Goal: Transaction & Acquisition: Subscribe to service/newsletter

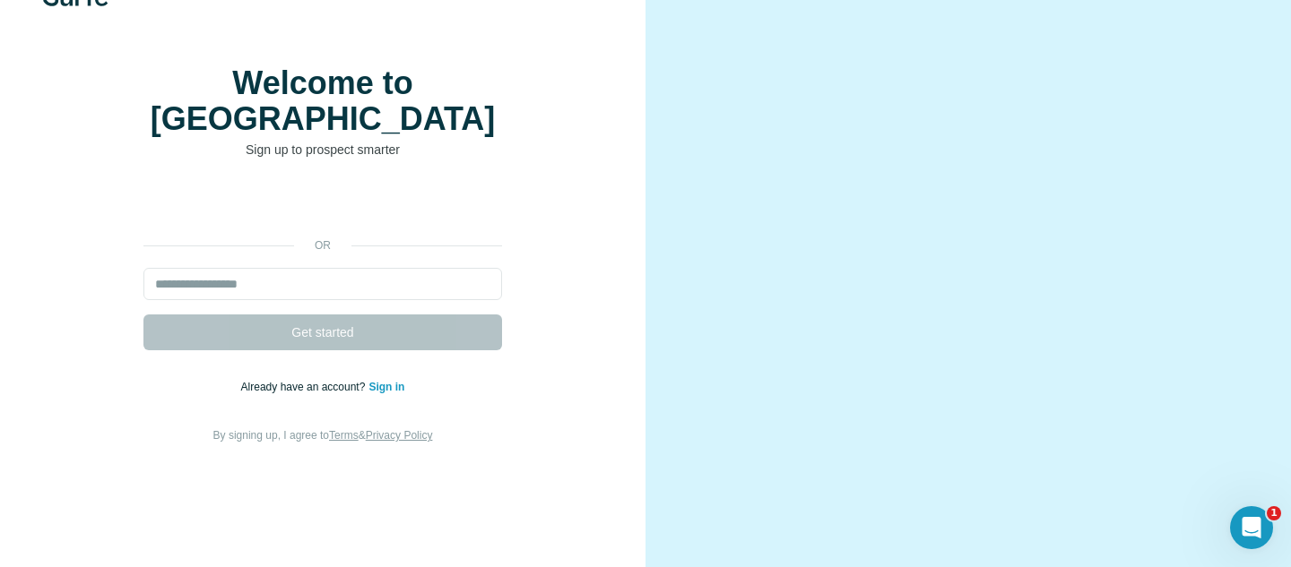
scroll to position [127, 0]
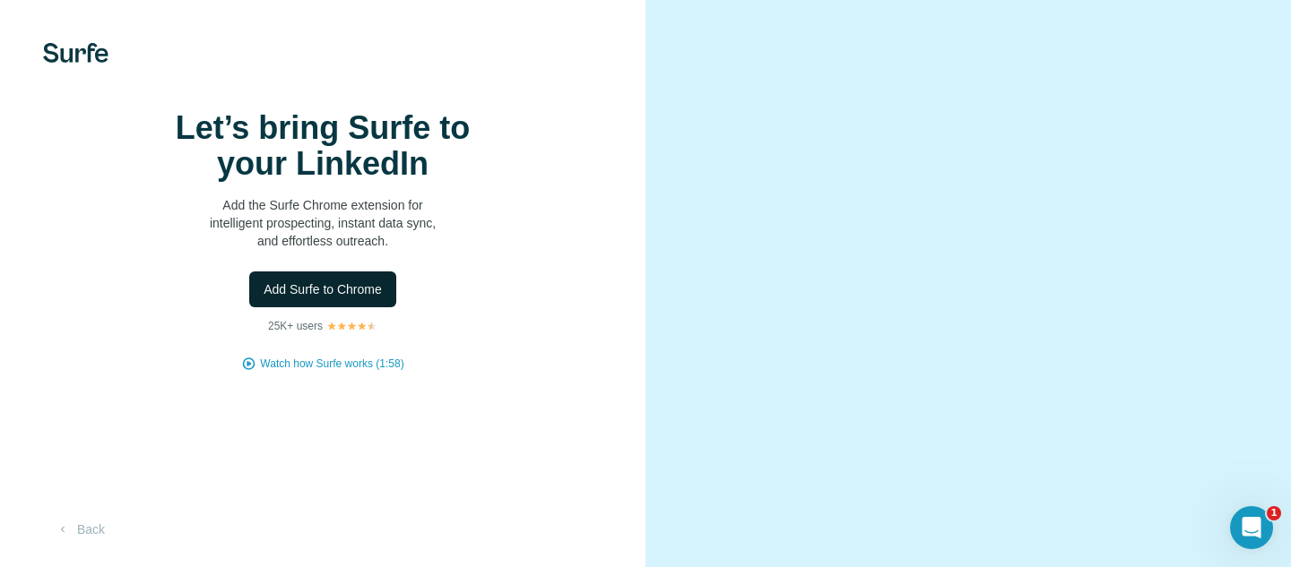
click at [310, 299] on span "Add Surfe to Chrome" at bounding box center [323, 290] width 118 height 18
click at [85, 524] on button "Back" at bounding box center [80, 530] width 74 height 32
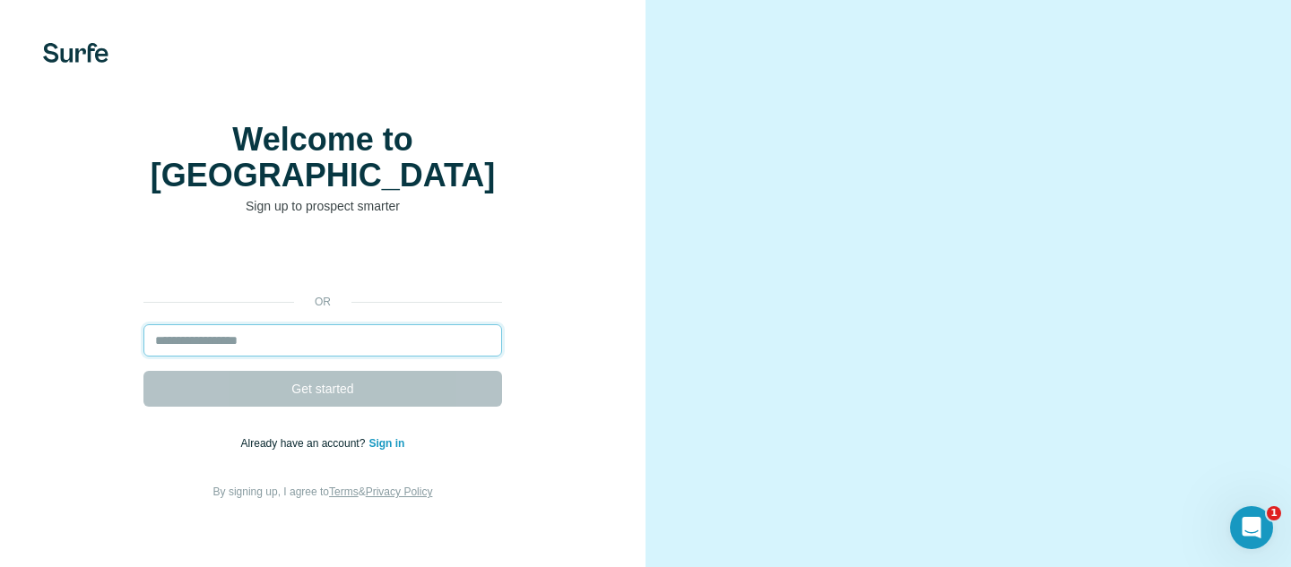
type input "**********"
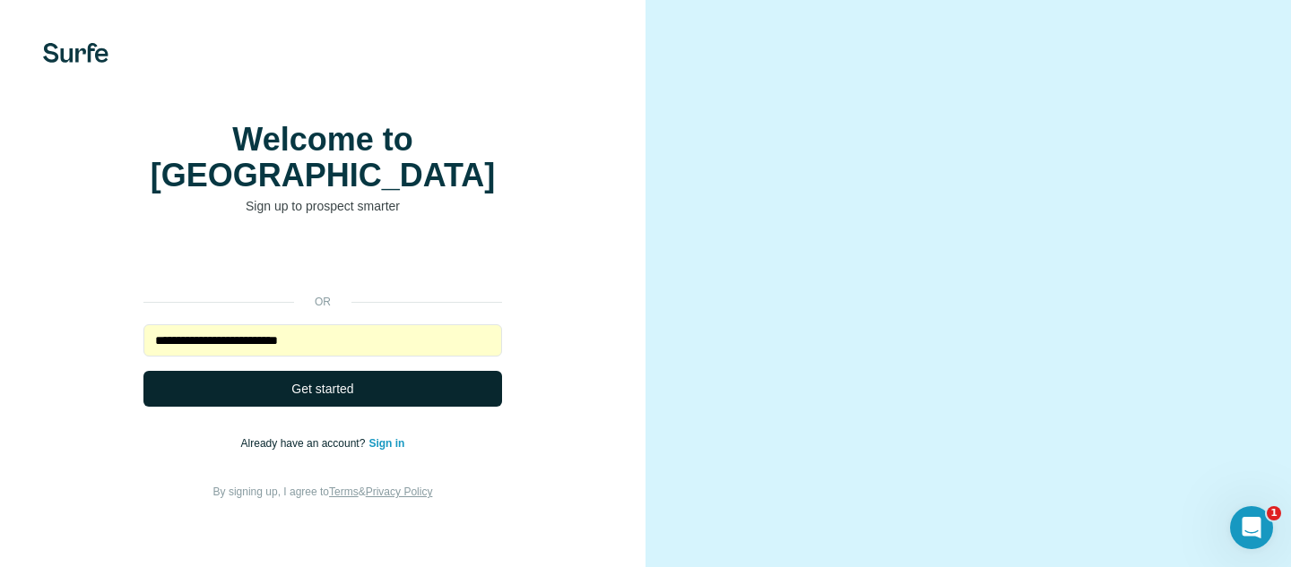
click at [319, 398] on span "Get started" at bounding box center [322, 389] width 62 height 18
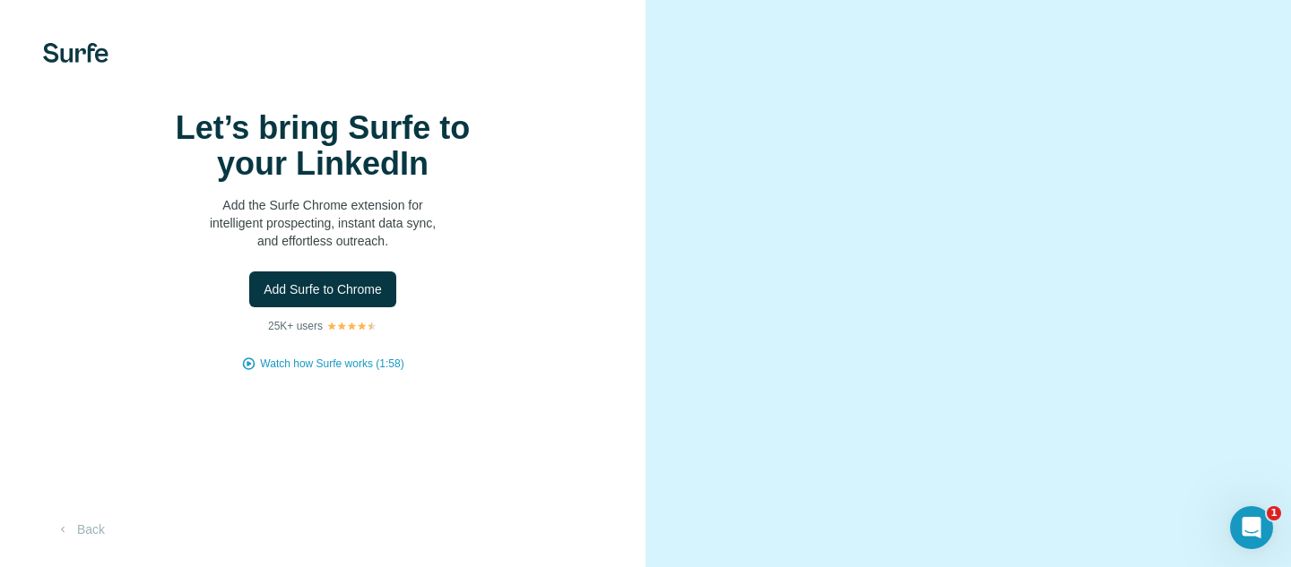
scroll to position [29, 0]
click at [339, 299] on span "Add Surfe to Chrome" at bounding box center [323, 290] width 118 height 18
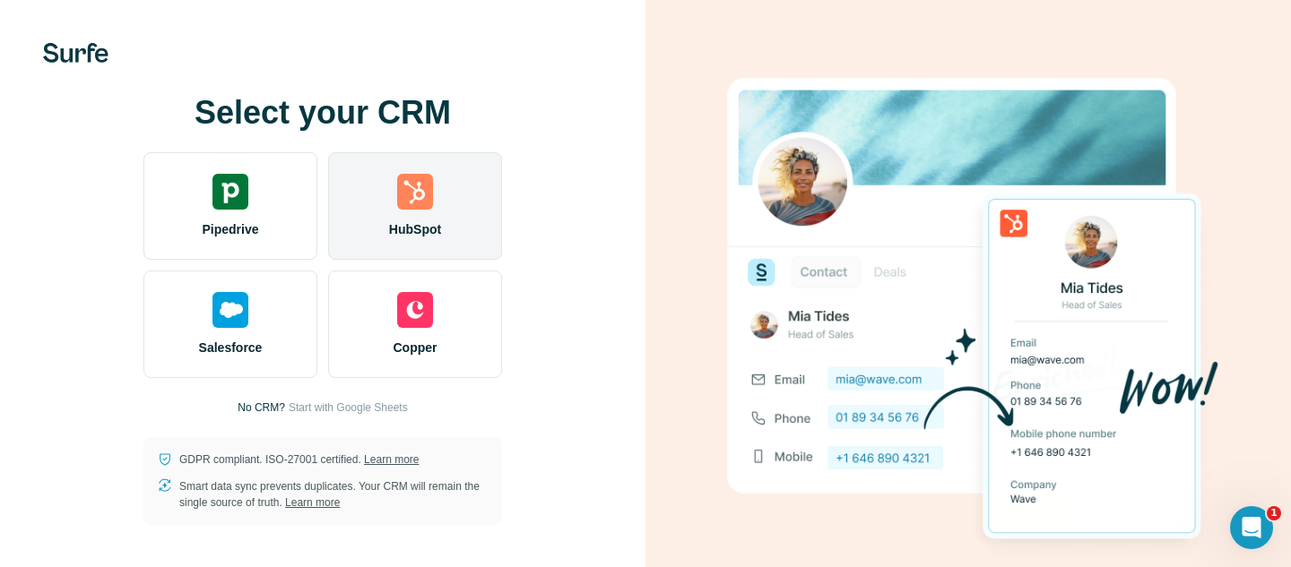
click at [388, 189] on div "HubSpot" at bounding box center [415, 206] width 174 height 108
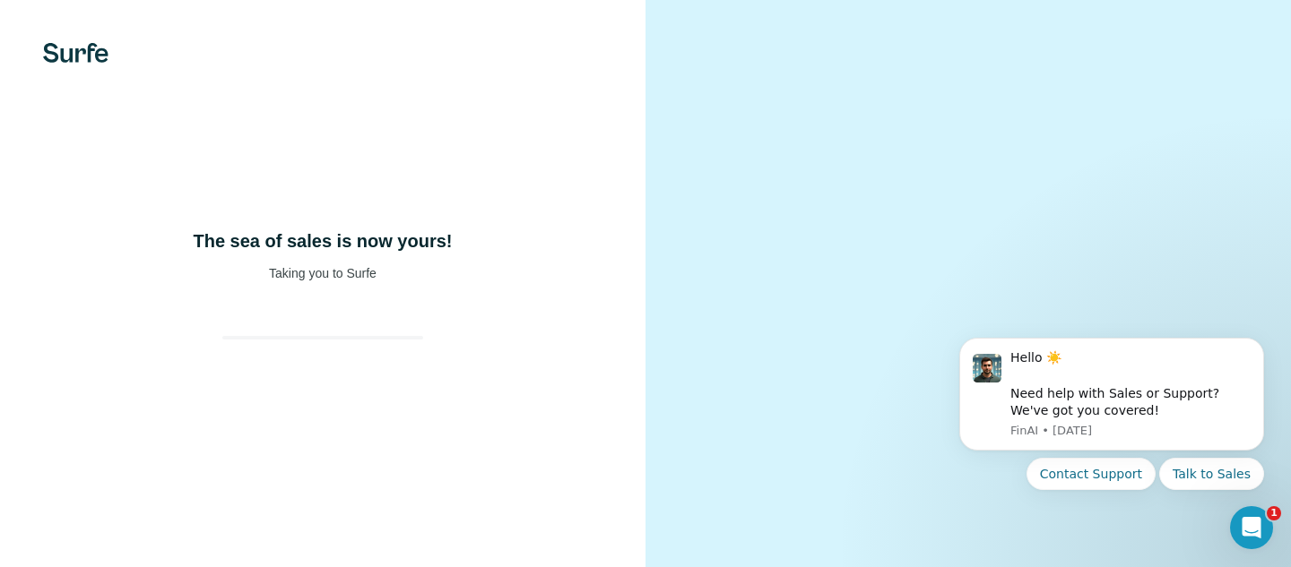
click at [328, 438] on div "The sea of sales is now yours! Taking you to Surfe" at bounding box center [322, 283] width 645 height 567
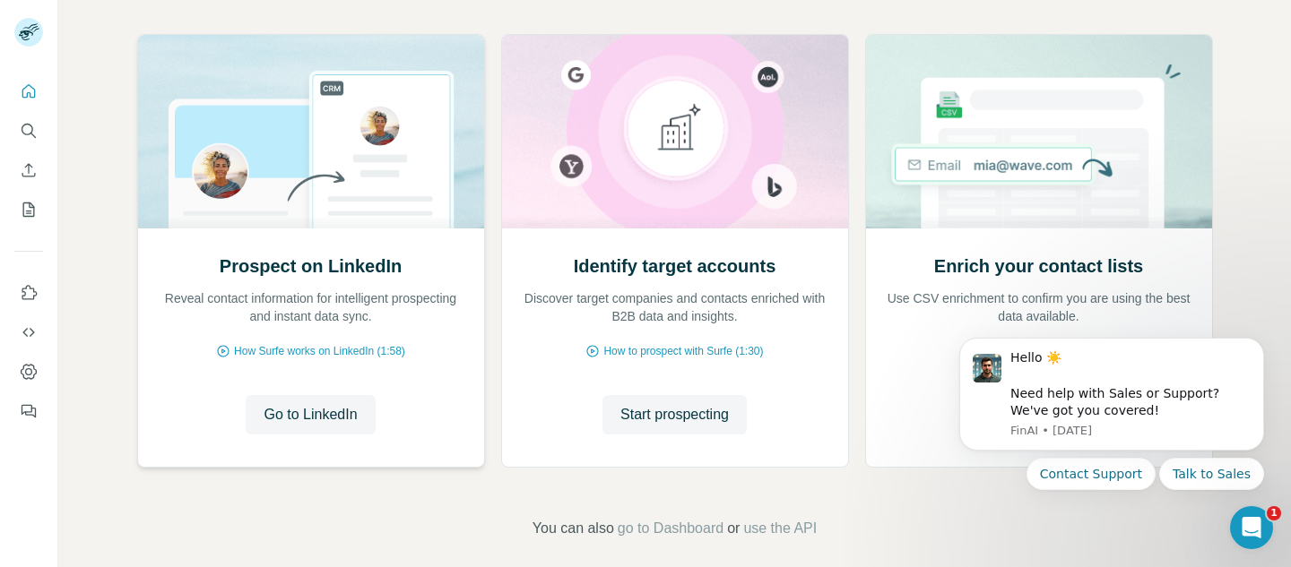
scroll to position [204, 0]
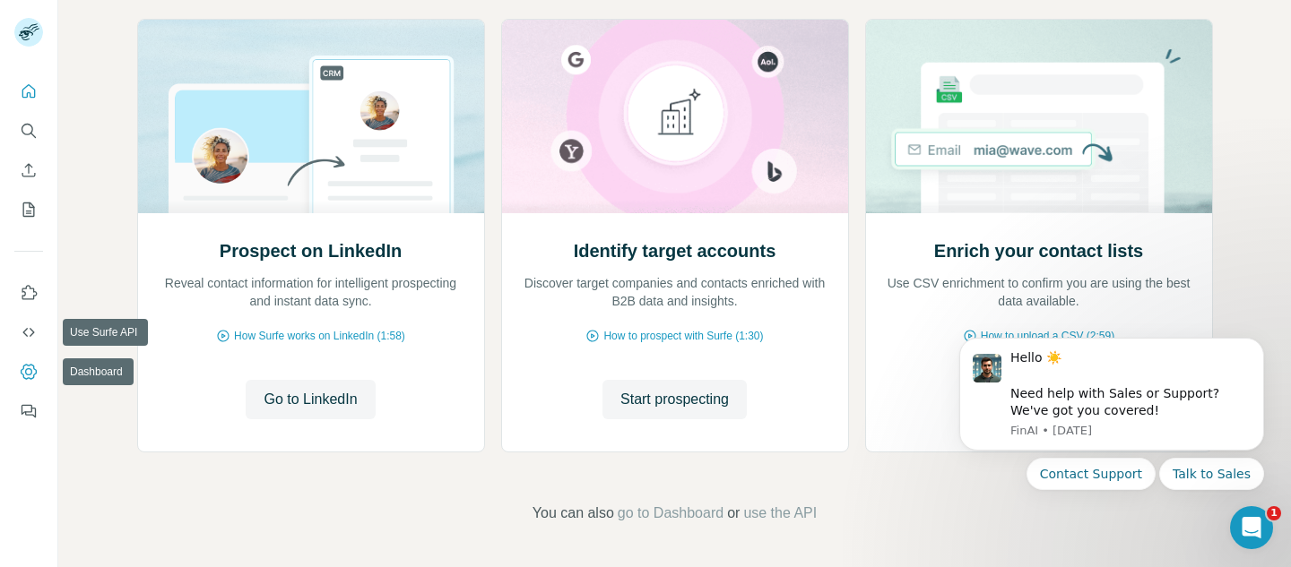
click at [21, 374] on icon "Dashboard" at bounding box center [29, 371] width 16 height 15
